Goal: Transaction & Acquisition: Purchase product/service

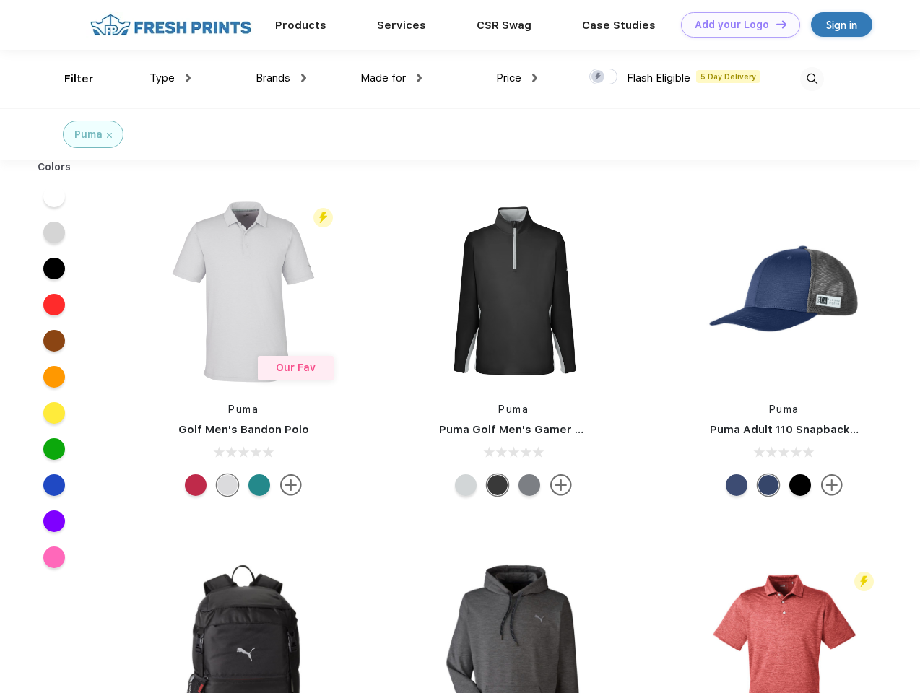
click at [735, 25] on link "Add your Logo Design Tool" at bounding box center [740, 24] width 119 height 25
click at [69, 79] on div "Filter" at bounding box center [79, 79] width 30 height 17
click at [170, 78] on span "Type" at bounding box center [161, 77] width 25 height 13
click at [281, 78] on span "Brands" at bounding box center [273, 77] width 35 height 13
click at [391, 78] on span "Made for" at bounding box center [382, 77] width 45 height 13
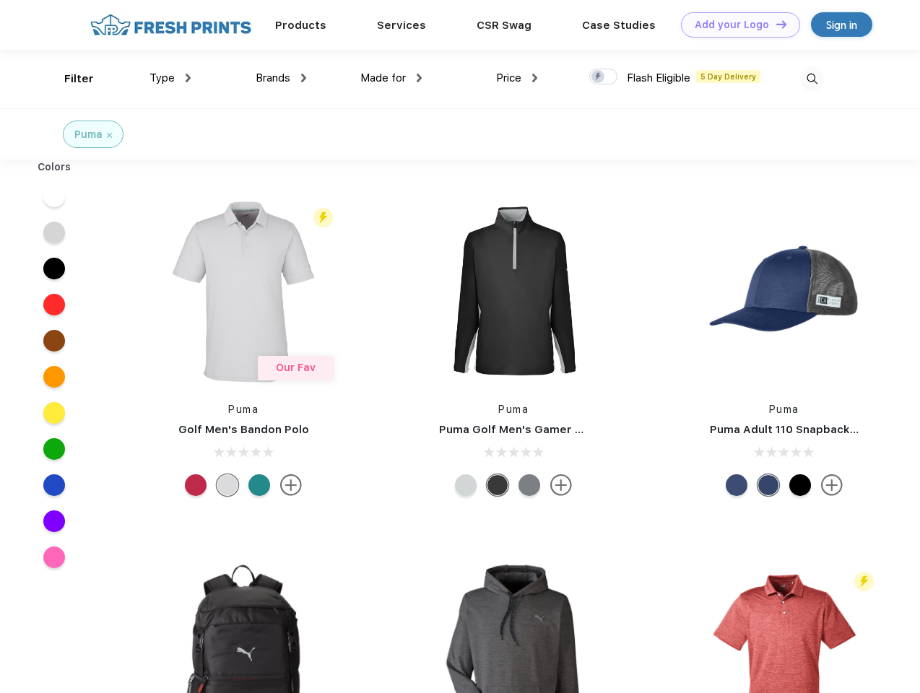
click at [517, 78] on span "Price" at bounding box center [508, 77] width 25 height 13
click at [604, 77] on div at bounding box center [603, 77] width 28 height 16
click at [599, 77] on input "checkbox" at bounding box center [593, 72] width 9 height 9
click at [812, 79] on img at bounding box center [812, 79] width 24 height 24
click at [54, 196] on div at bounding box center [55, 196] width 56 height 36
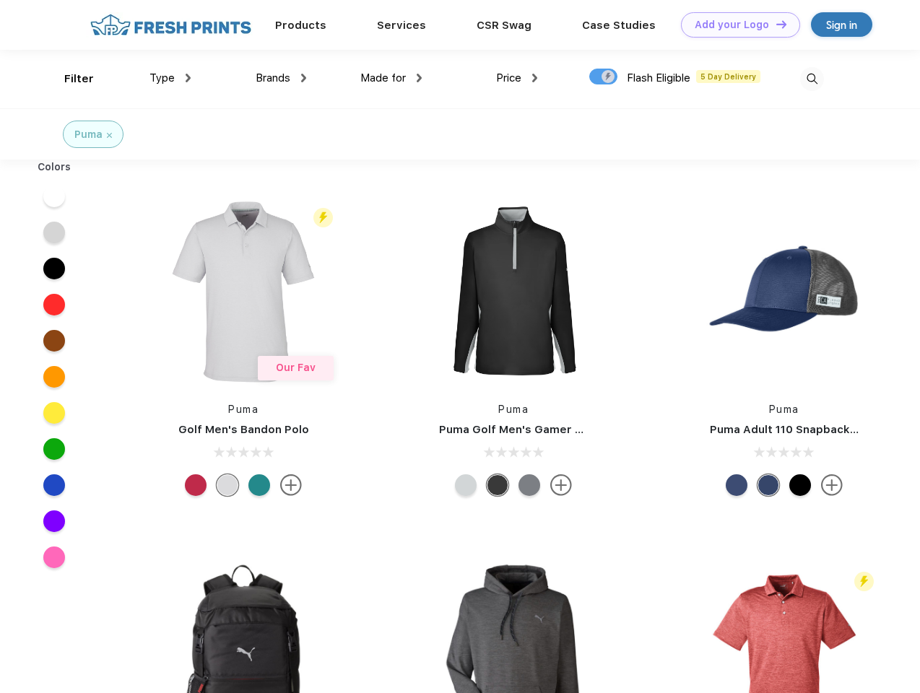
click at [54, 233] on div at bounding box center [55, 232] width 56 height 36
